Goal: Obtain resource: Download file/media

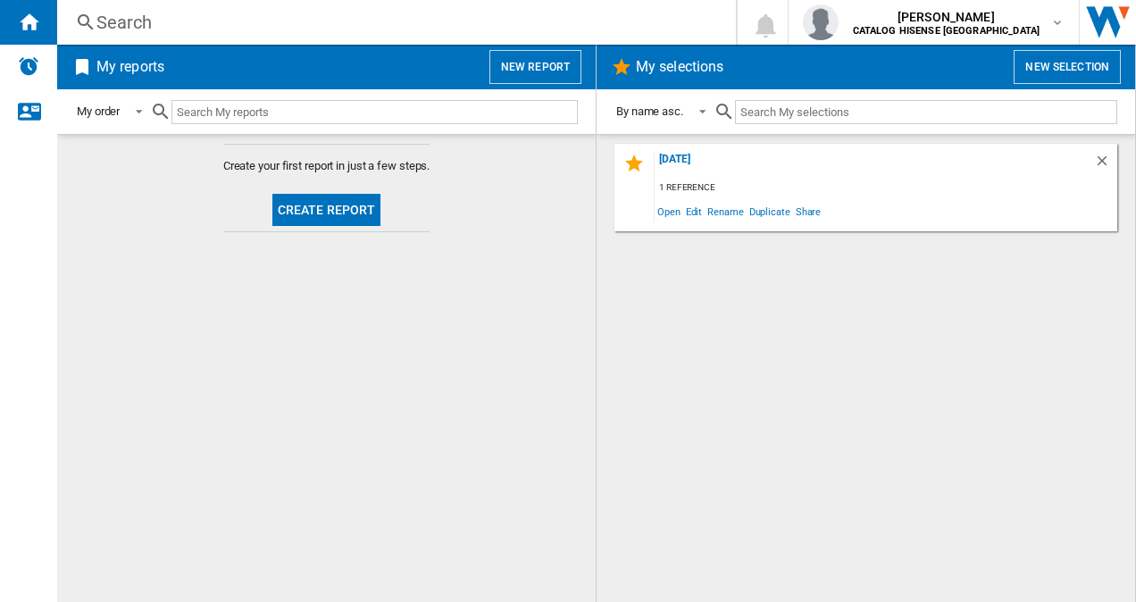
click at [329, 204] on button "Create report" at bounding box center [327, 210] width 109 height 32
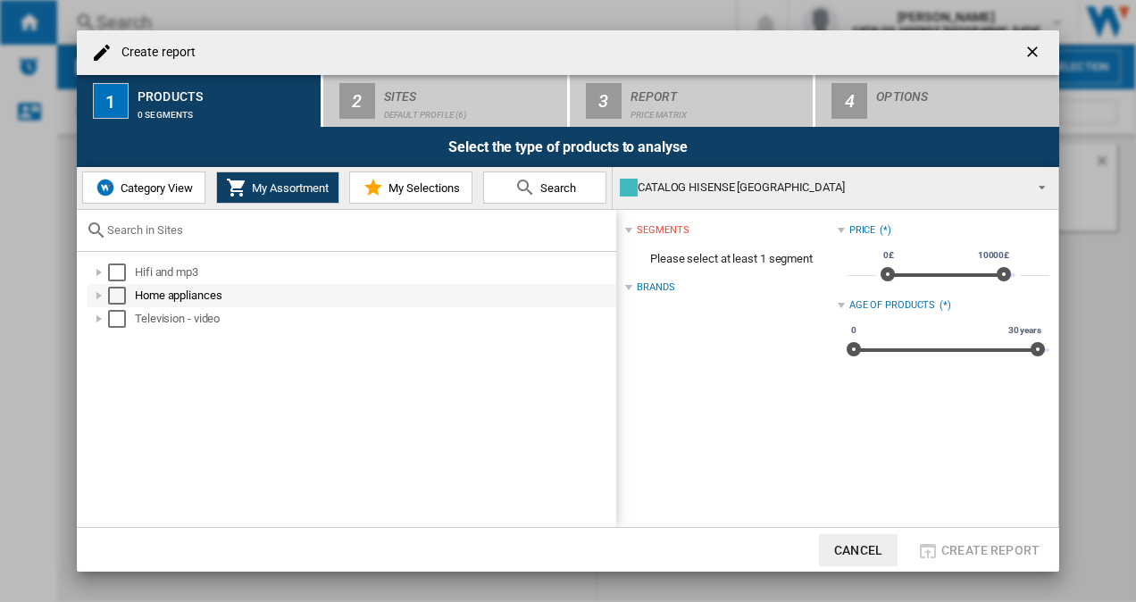
click at [118, 287] on div "Select" at bounding box center [117, 296] width 18 height 18
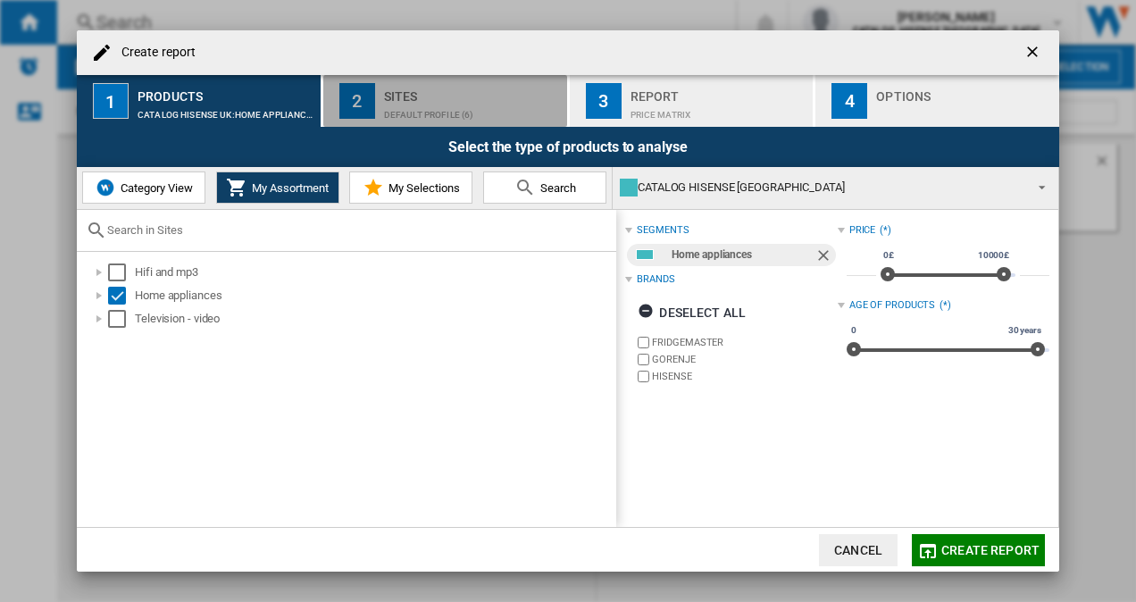
click at [465, 91] on div "Sites" at bounding box center [472, 91] width 176 height 19
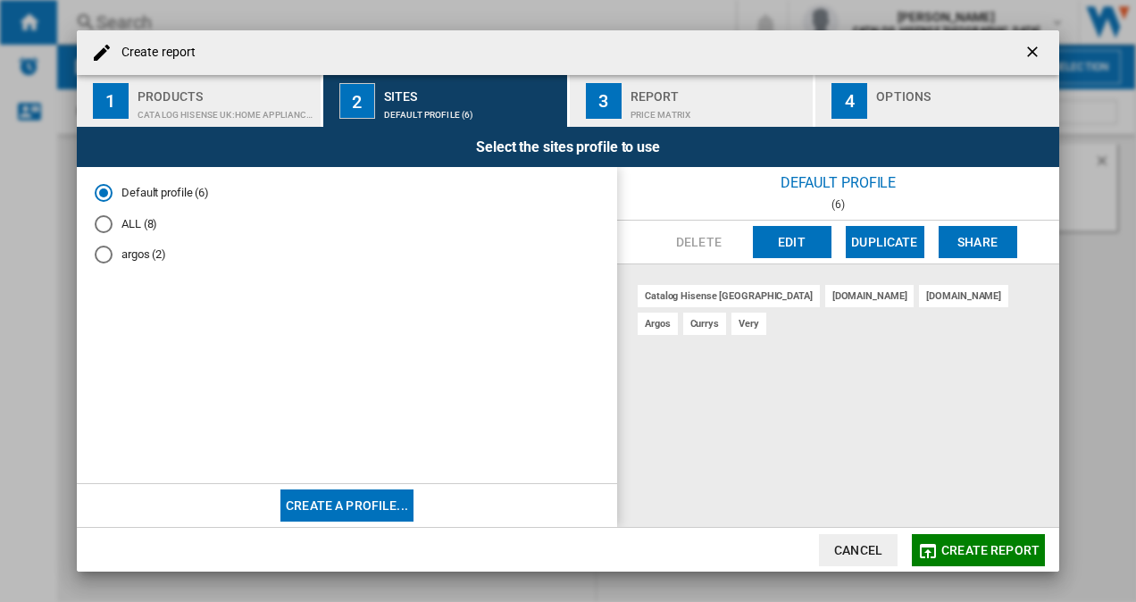
click at [112, 219] on div "ALL (8)" at bounding box center [104, 224] width 18 height 18
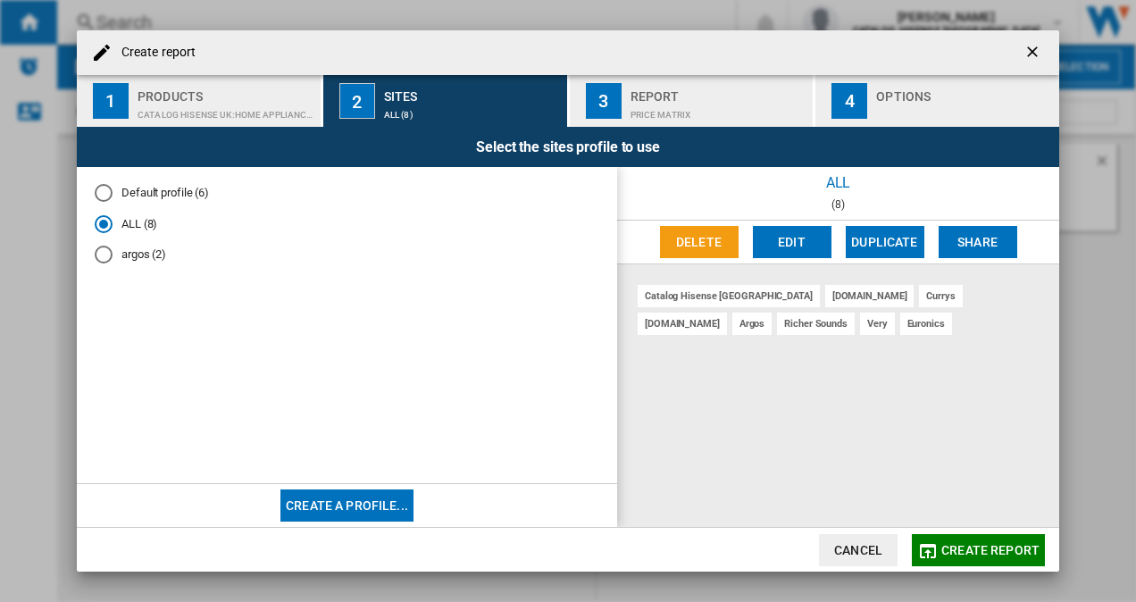
click at [958, 548] on span "Create report" at bounding box center [991, 550] width 98 height 14
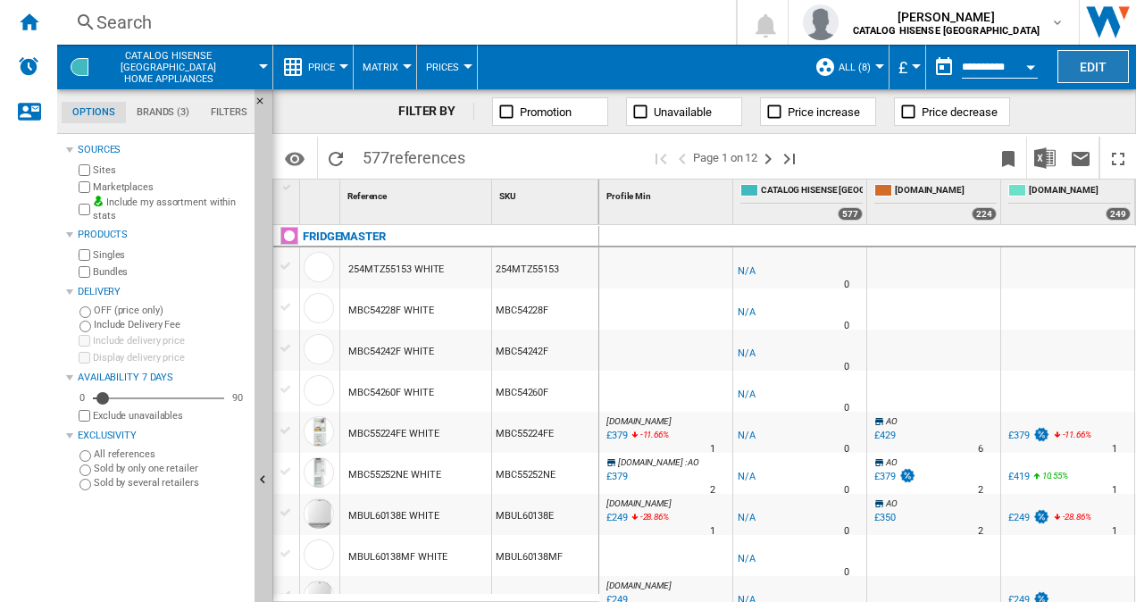
click at [1104, 64] on button "Edit" at bounding box center [1093, 66] width 71 height 33
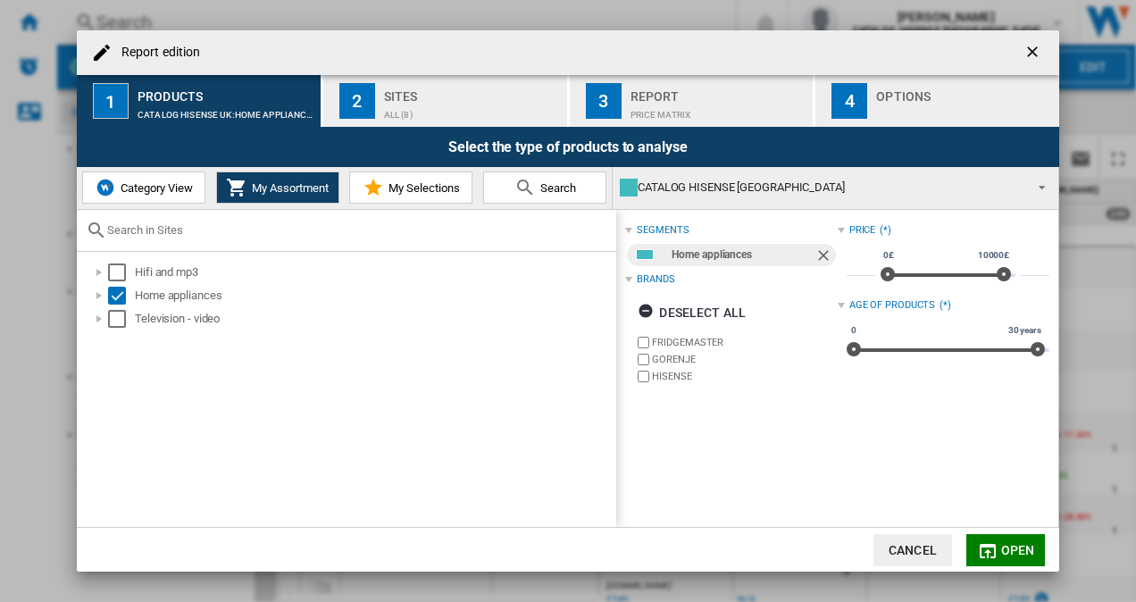
click at [1033, 59] on ng-md-icon "getI18NText('BUTTONS.CLOSE_DIALOG')" at bounding box center [1034, 53] width 21 height 21
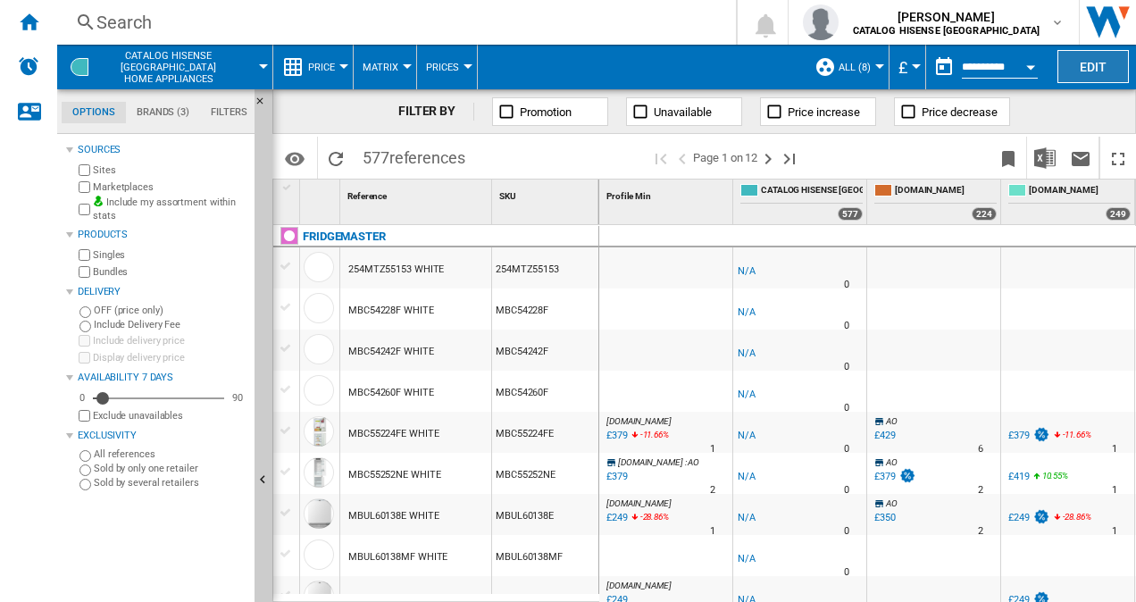
click at [1079, 57] on button "Edit" at bounding box center [1093, 66] width 71 height 33
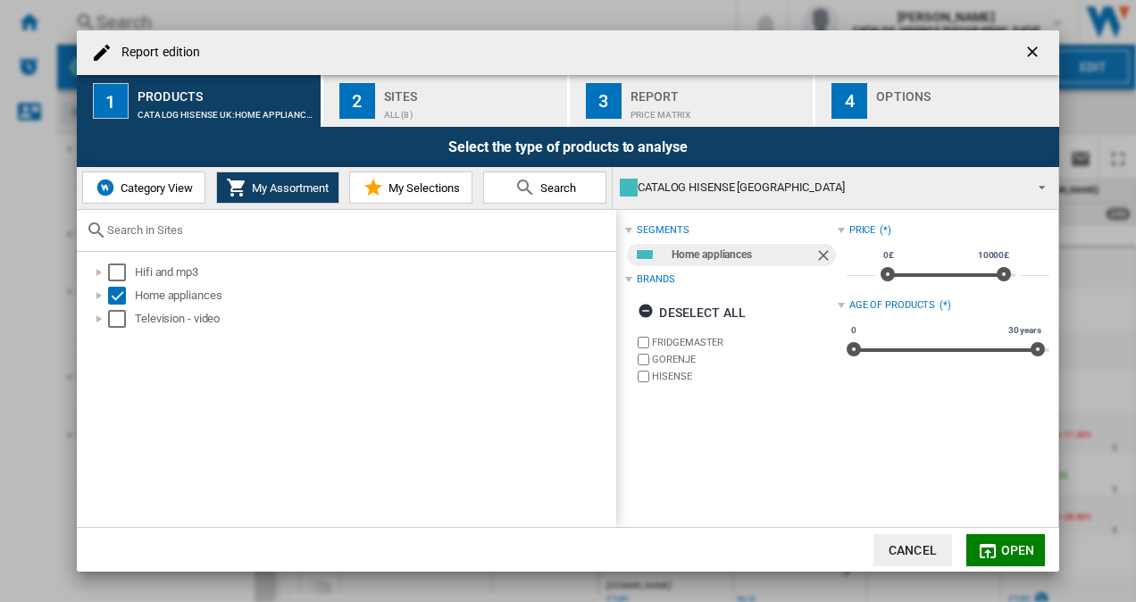
click at [1022, 44] on button "Report edition ..." at bounding box center [1035, 53] width 36 height 36
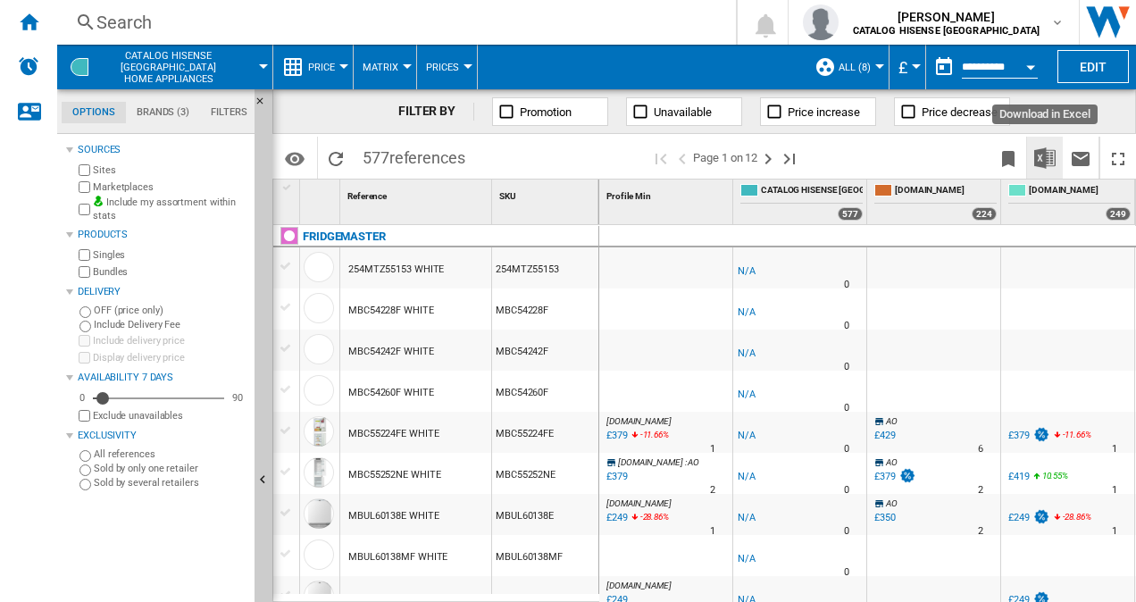
click at [1037, 176] on button "Download in Excel" at bounding box center [1045, 158] width 36 height 42
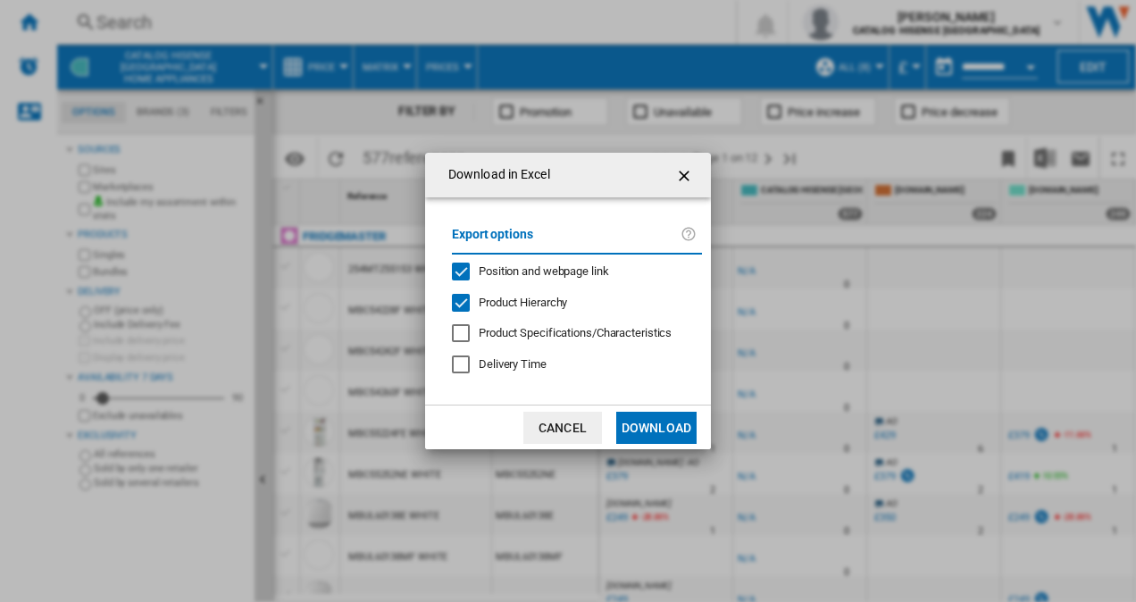
click at [657, 420] on button "Download" at bounding box center [656, 428] width 80 height 32
